Goal: Task Accomplishment & Management: Use online tool/utility

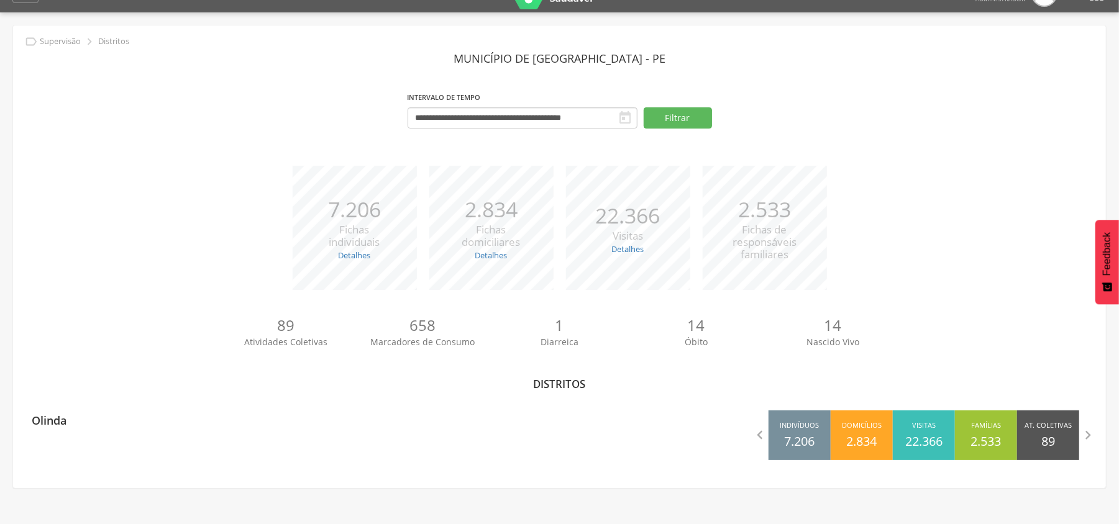
scroll to position [37, 0]
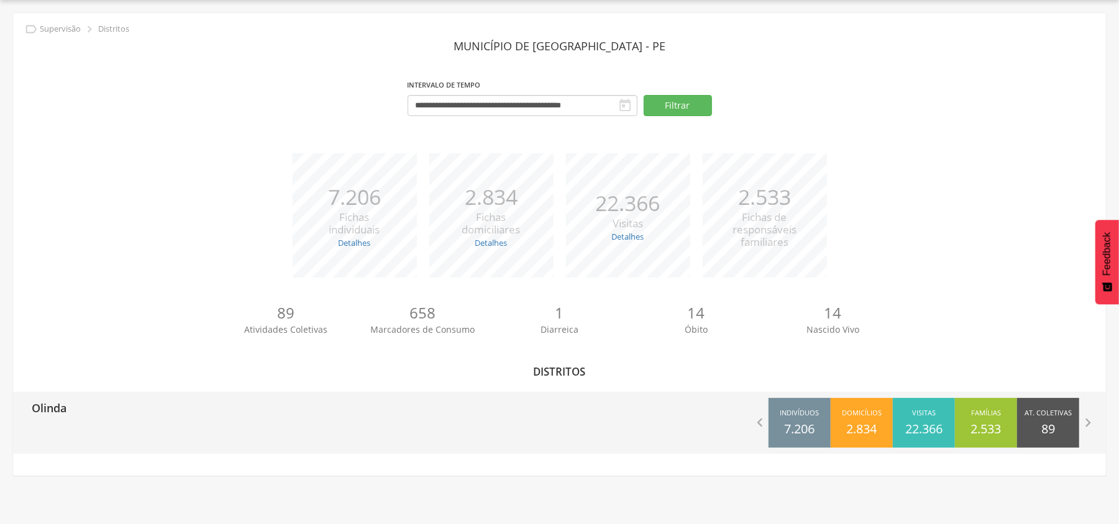
click at [60, 406] on p "Olinda" at bounding box center [49, 404] width 35 height 25
type input "**********"
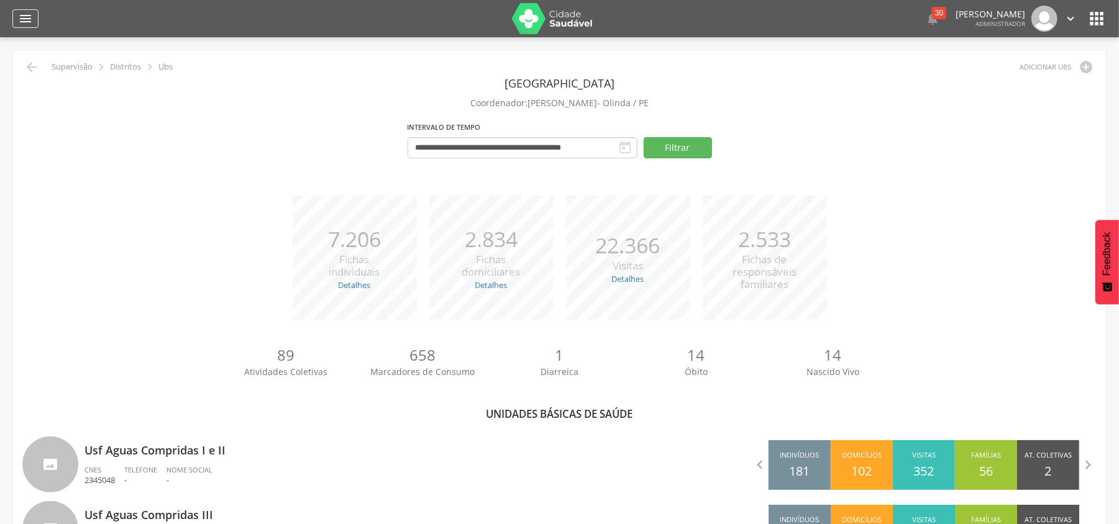
click at [16, 20] on div "" at bounding box center [25, 18] width 26 height 19
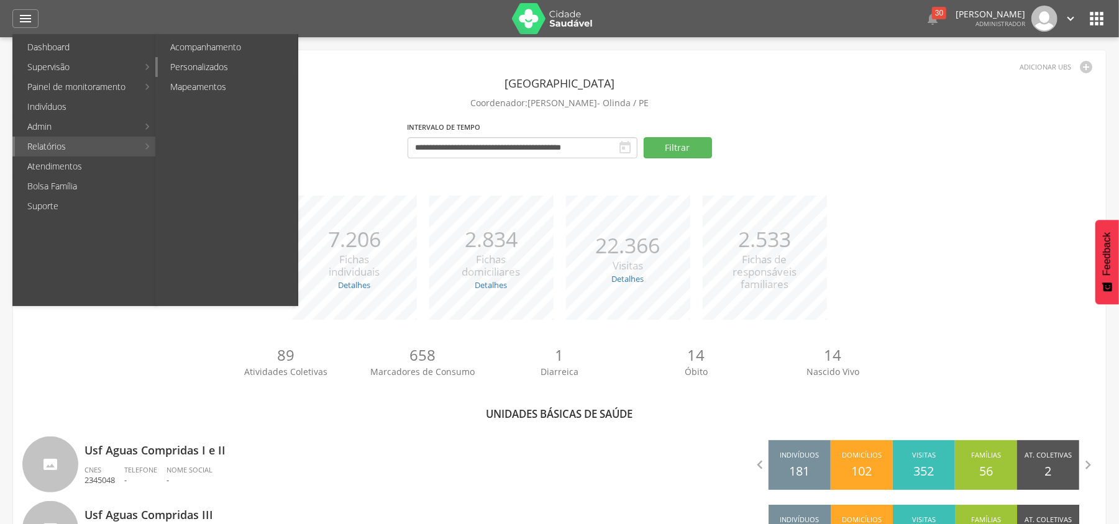
click at [239, 70] on link "Personalizados" at bounding box center [228, 67] width 140 height 20
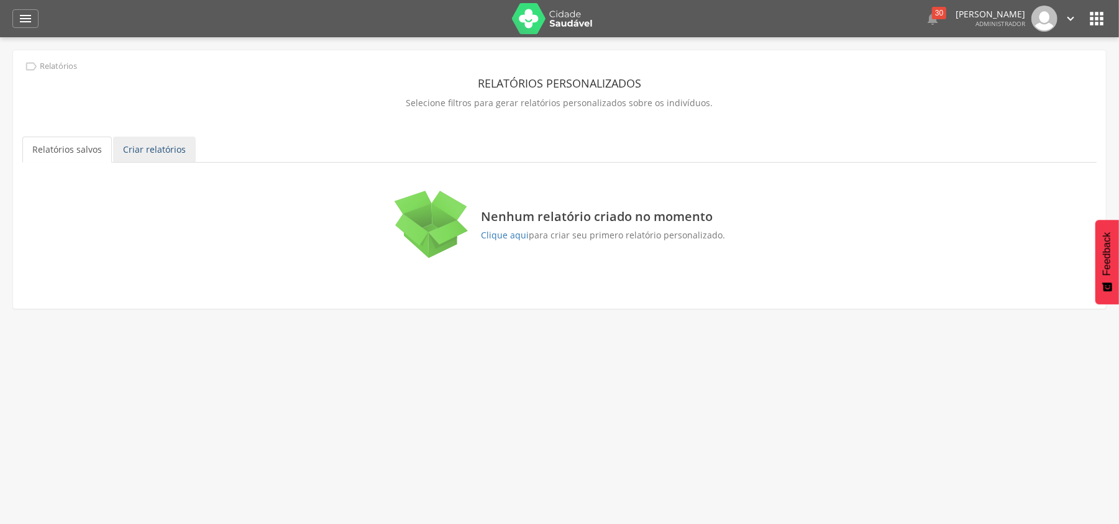
click at [142, 153] on link "Criar relatórios" at bounding box center [154, 150] width 83 height 26
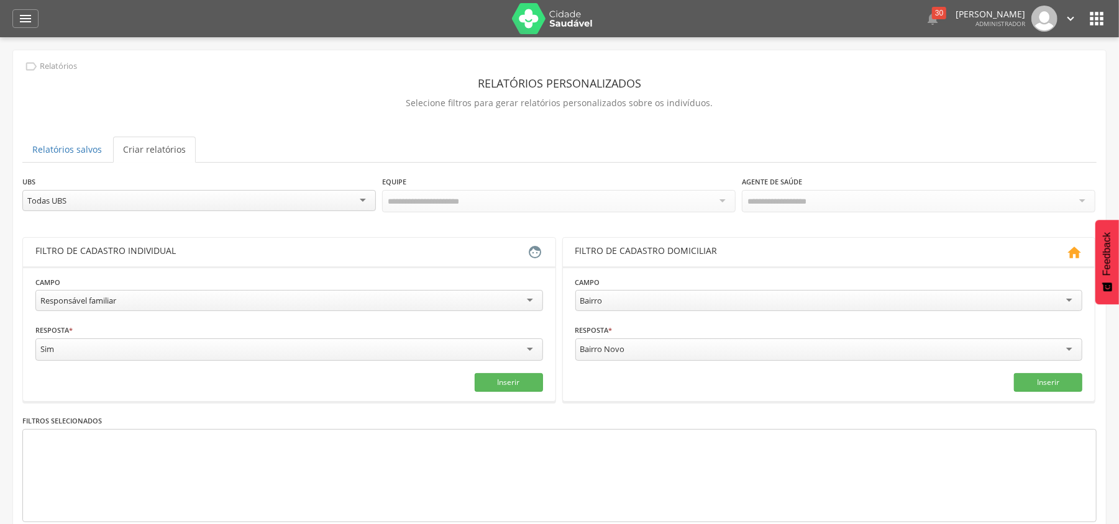
click at [205, 199] on div "Todas UBS" at bounding box center [199, 200] width 354 height 21
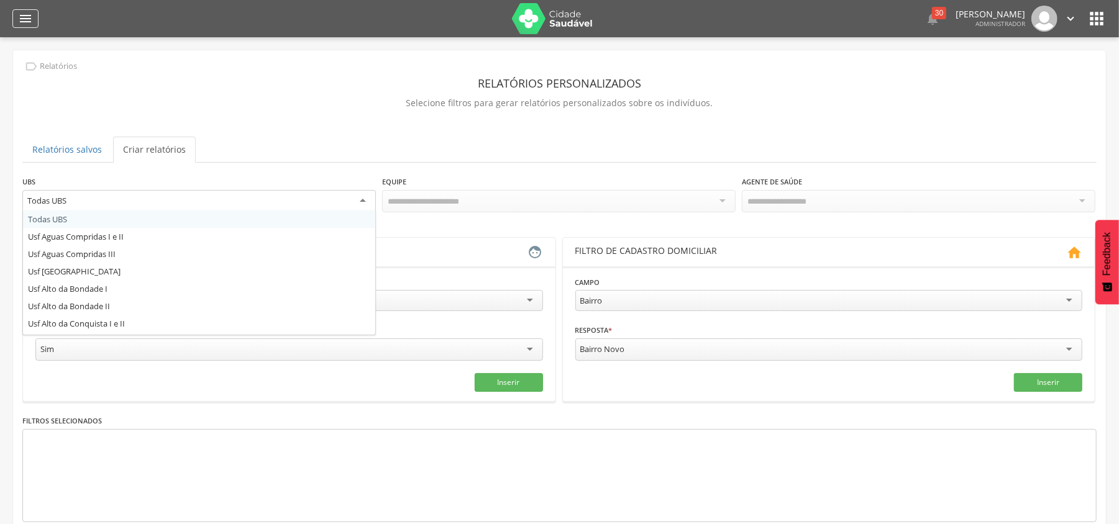
click at [30, 26] on div "" at bounding box center [25, 18] width 26 height 19
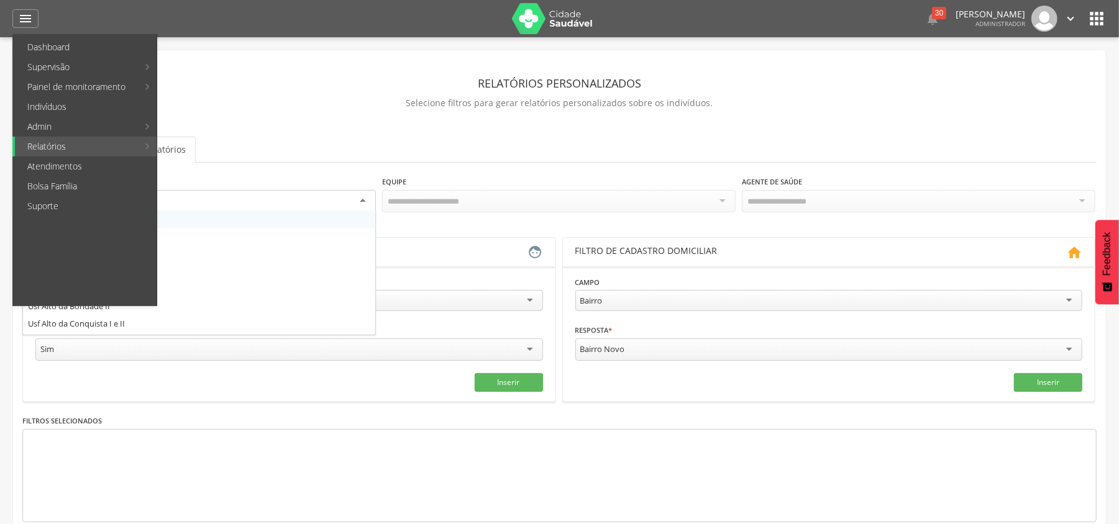
click at [265, 196] on div "Todas UBS" at bounding box center [199, 201] width 354 height 22
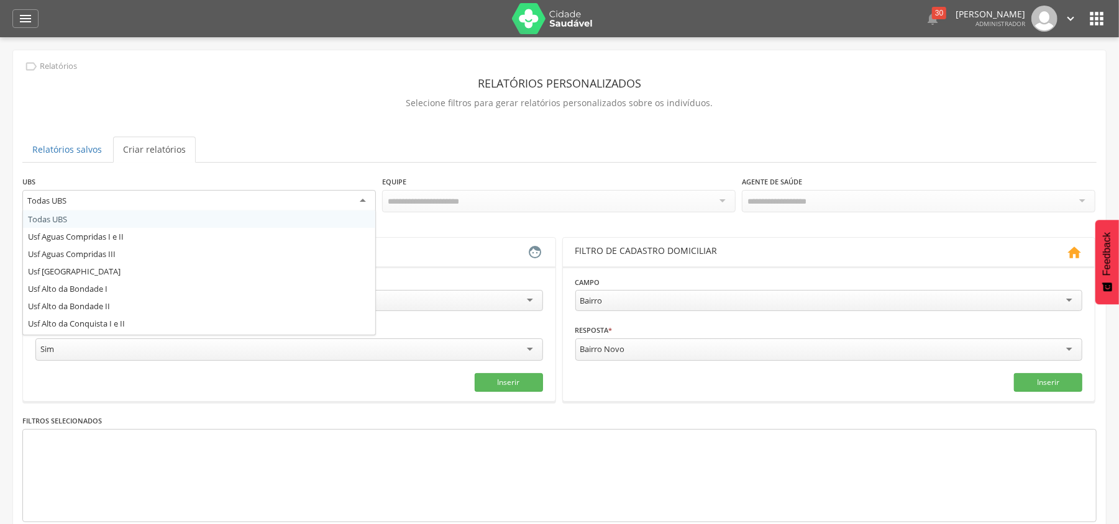
click at [282, 99] on p "Selecione filtros para gerar relatórios personalizados sobre os indivíduos." at bounding box center [559, 102] width 1074 height 17
